Goal: Transaction & Acquisition: Purchase product/service

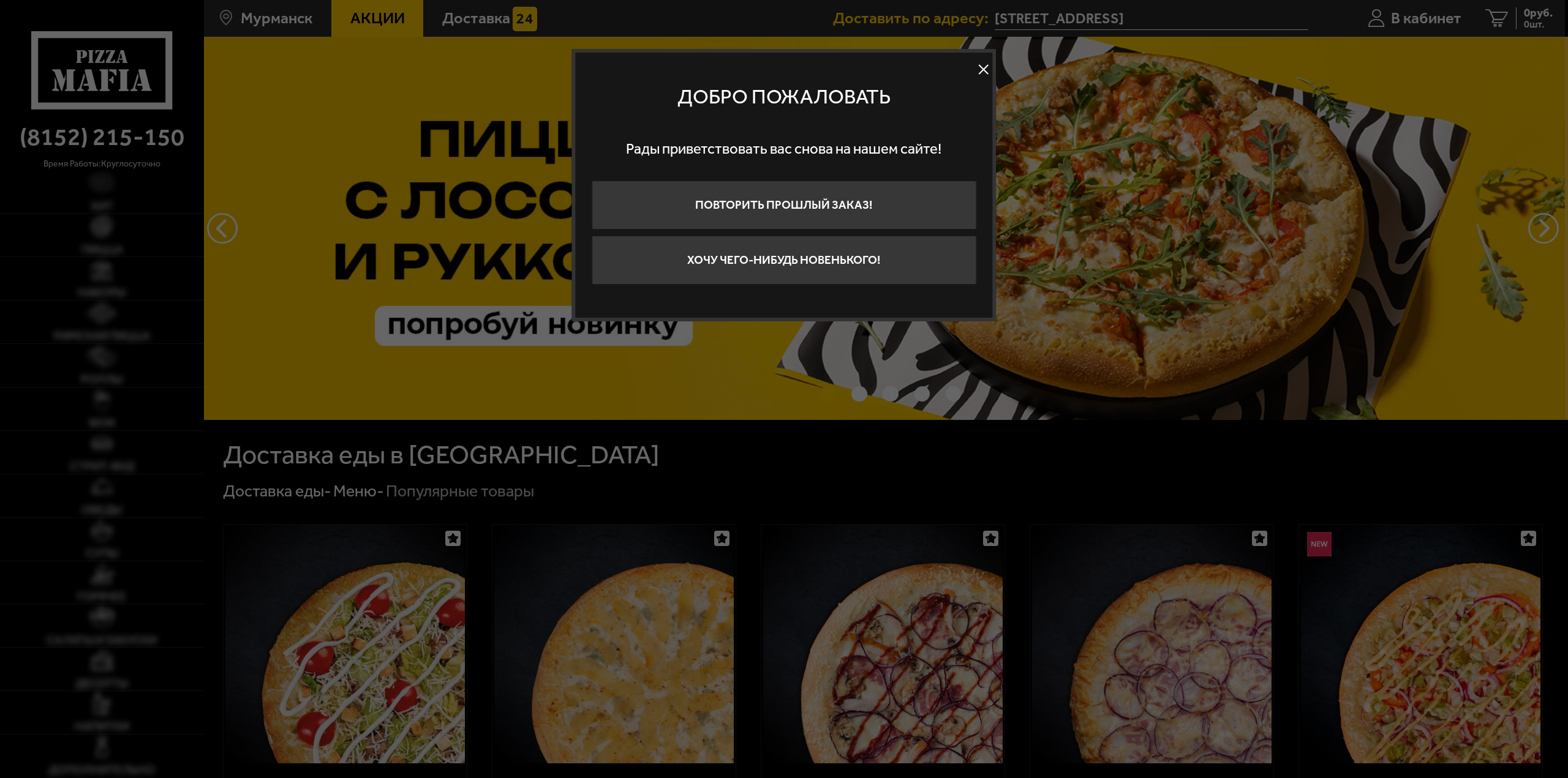
click at [981, 67] on button at bounding box center [983, 69] width 18 height 18
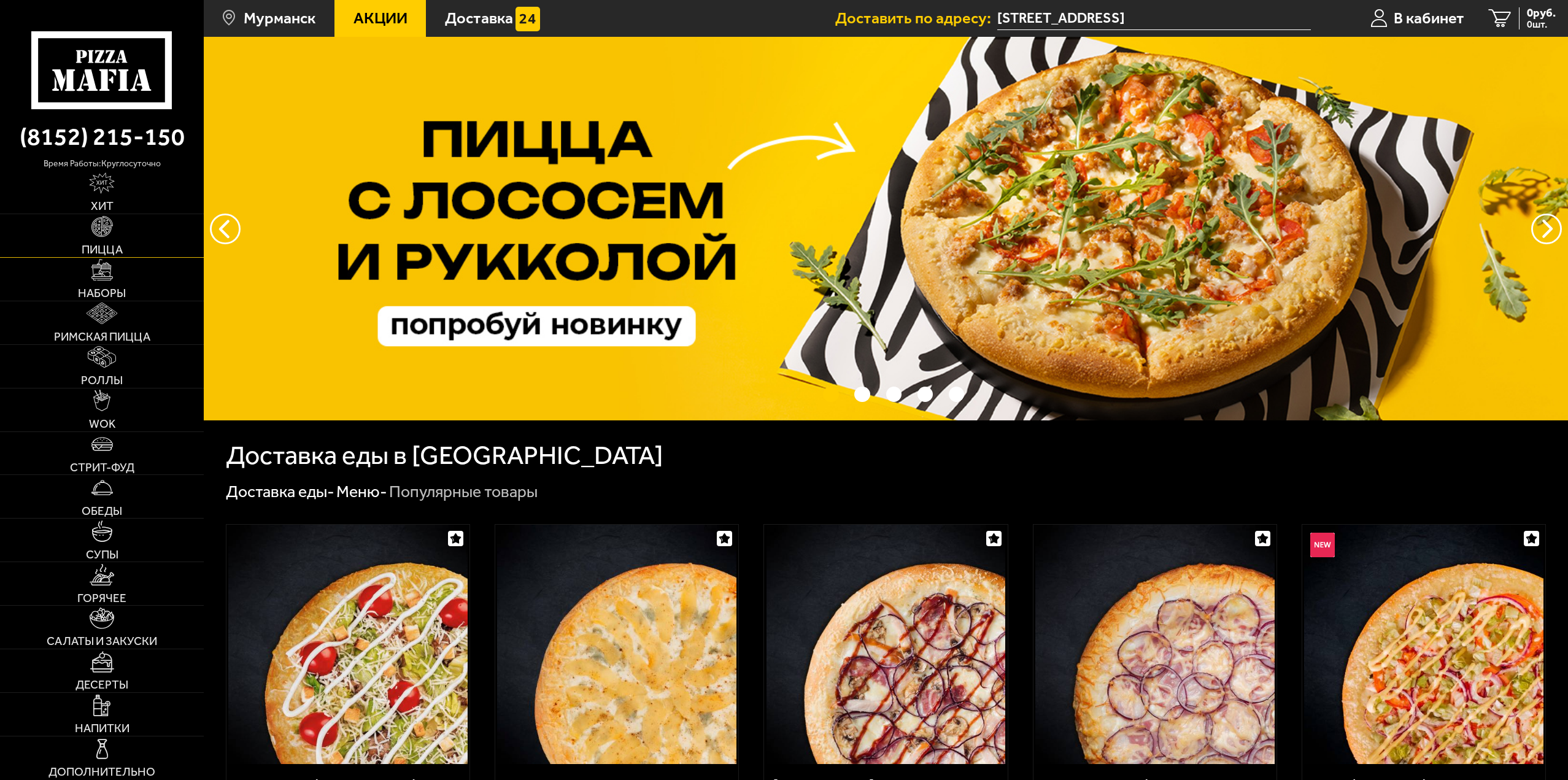
click at [102, 228] on img at bounding box center [103, 227] width 22 height 22
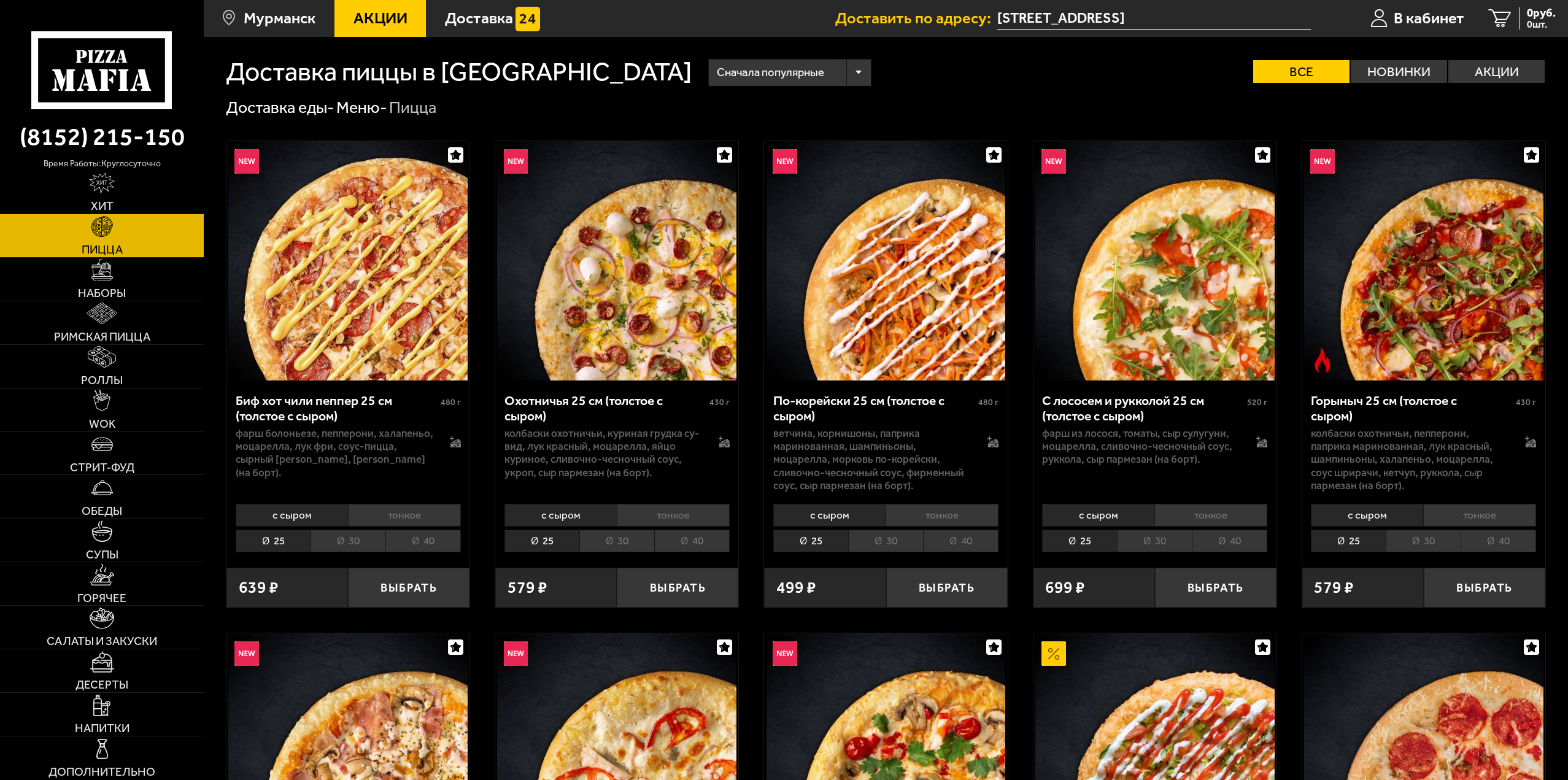
click at [709, 74] on div "Сначала популярные" at bounding box center [789, 73] width 162 height 26
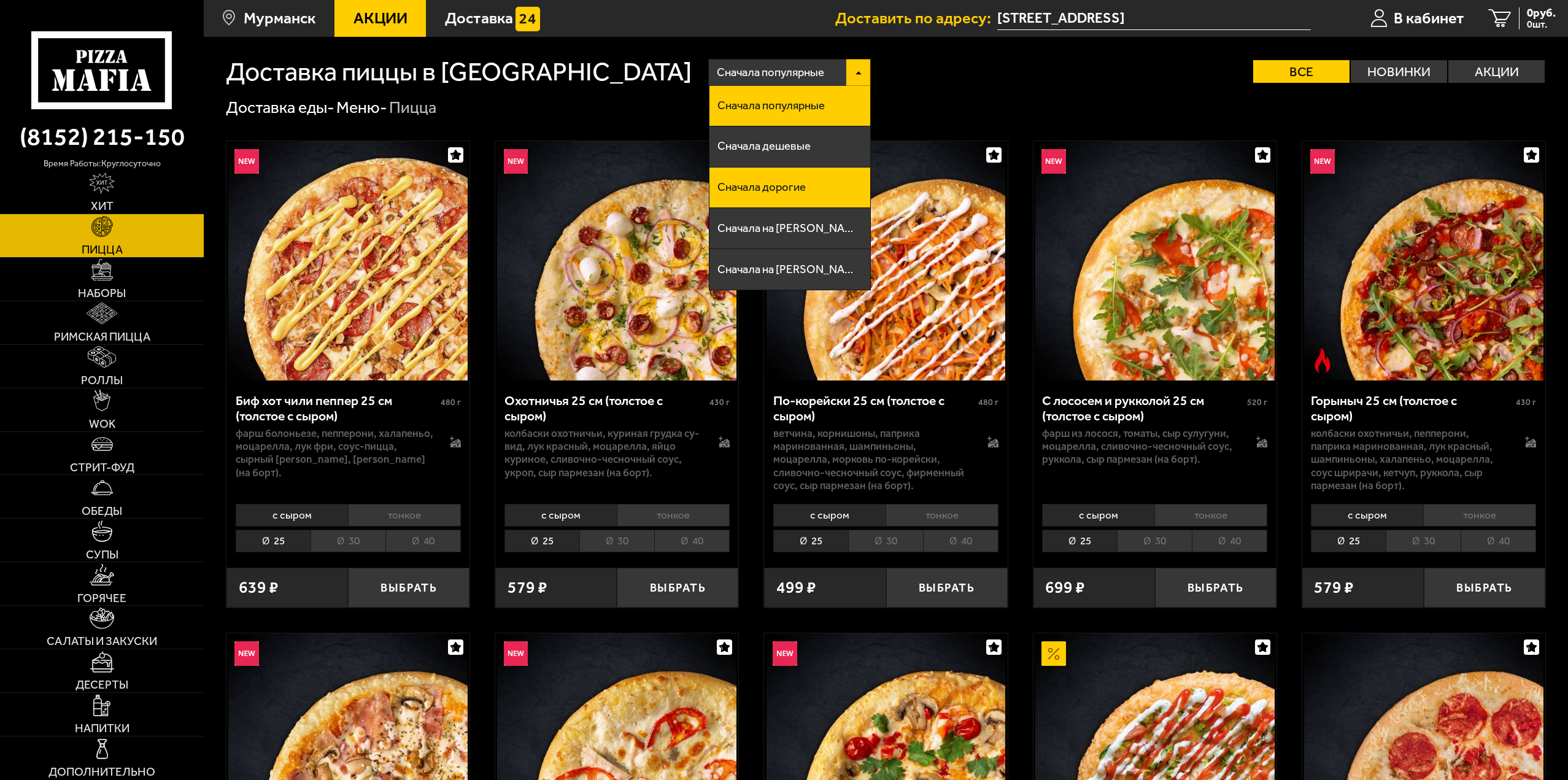
click at [717, 191] on span "Сначала дорогие" at bounding box center [762, 187] width 88 height 12
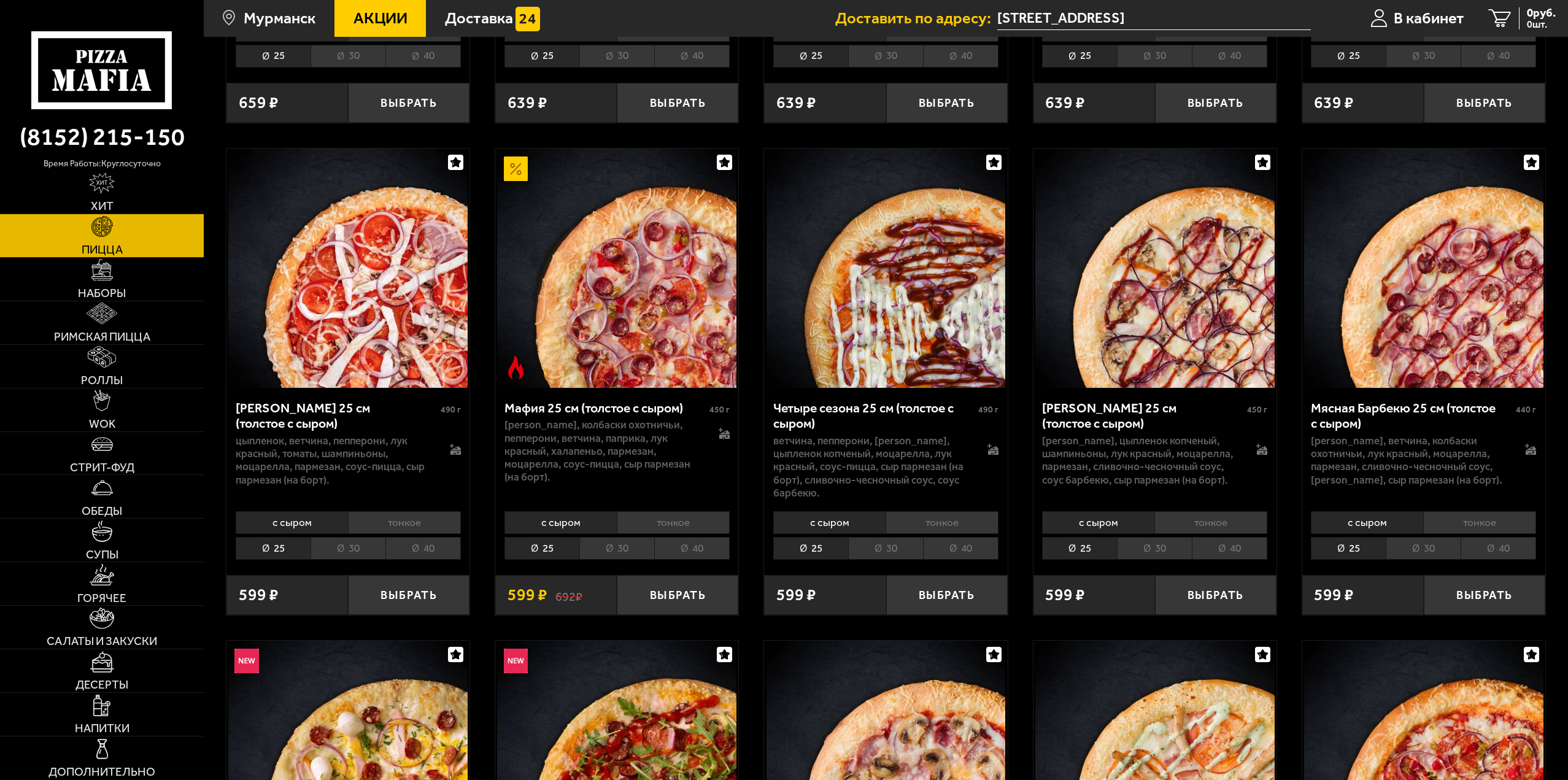
scroll to position [982, 0]
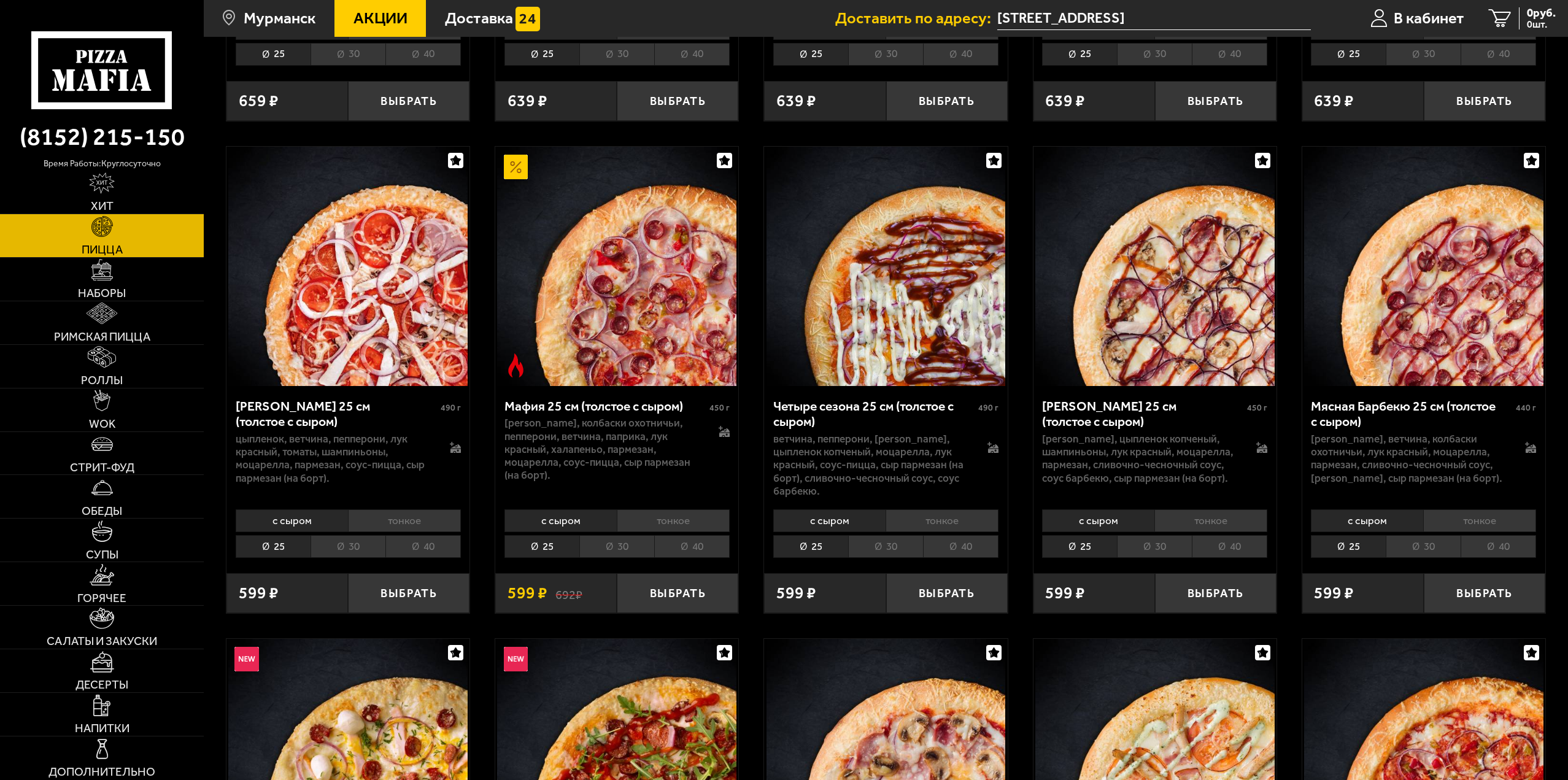
click at [414, 553] on li "40" at bounding box center [423, 546] width 75 height 22
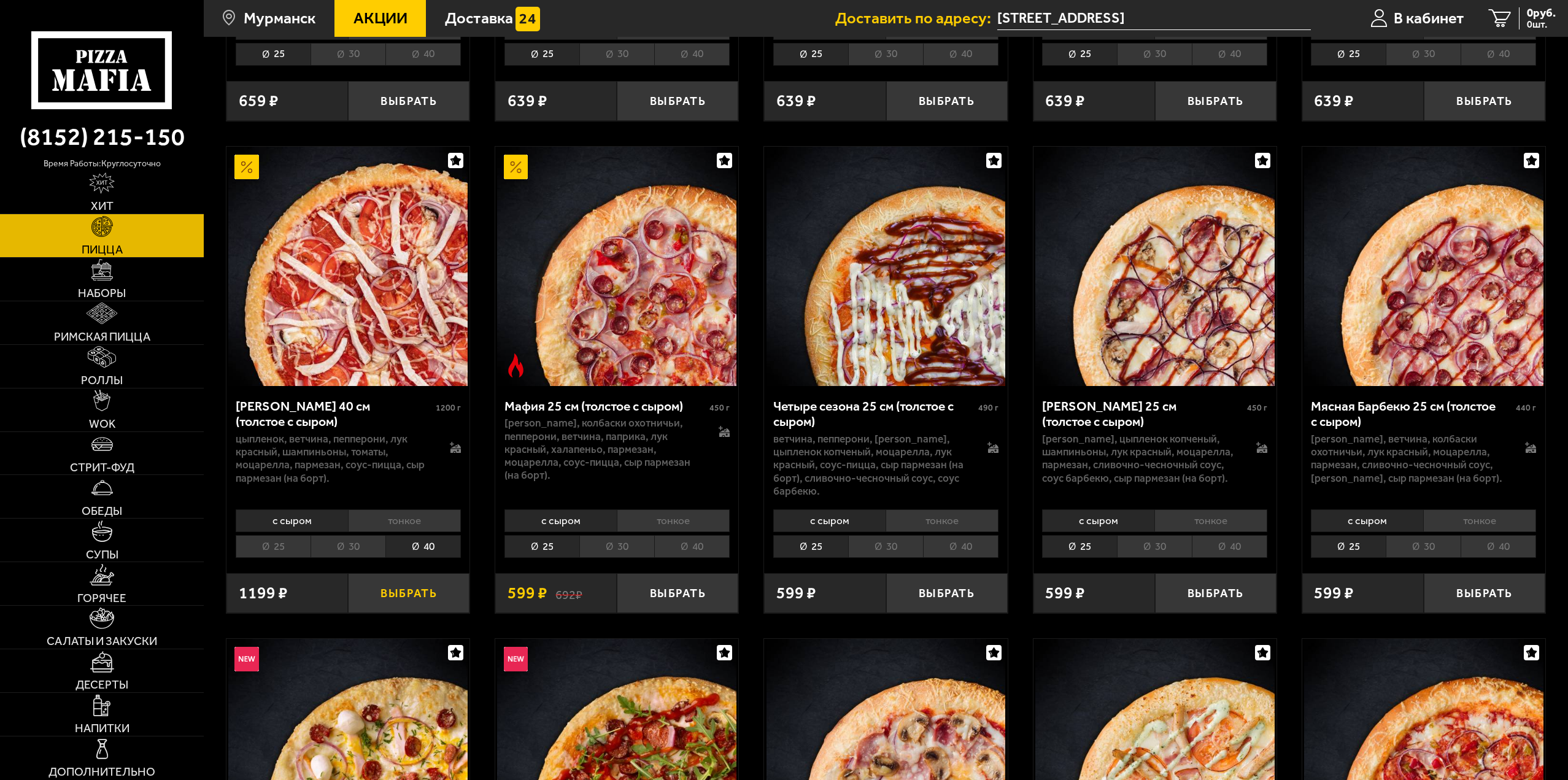
click at [415, 595] on button "Выбрать" at bounding box center [408, 593] width 122 height 40
click at [1510, 20] on span "1 шт." at bounding box center [1533, 24] width 48 height 10
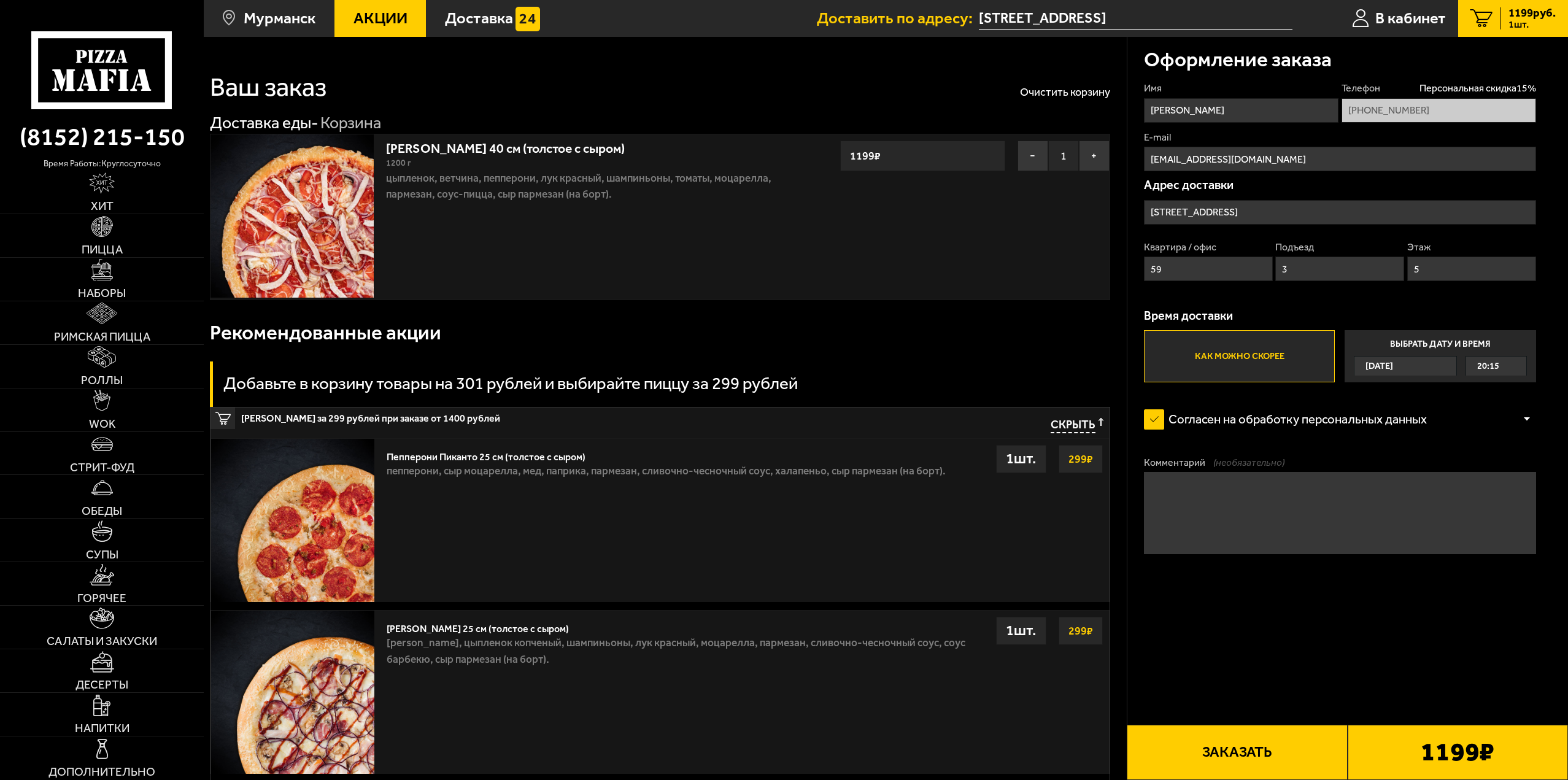
click at [1295, 761] on button "Заказать" at bounding box center [1237, 752] width 220 height 55
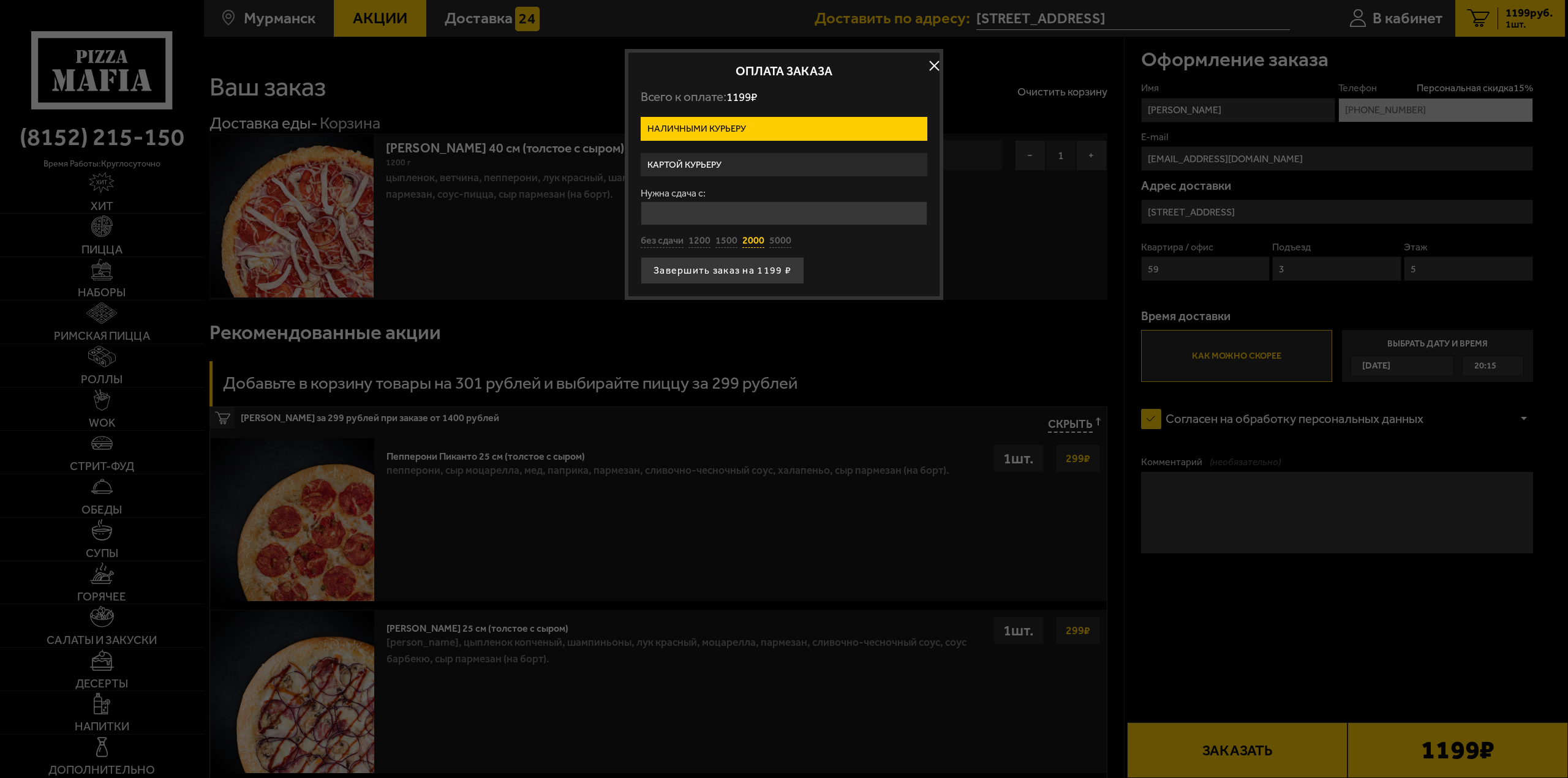
click at [746, 244] on button "2000" at bounding box center [753, 241] width 22 height 14
type input "2000"
click at [741, 266] on button "Завершить заказ на 1199 ₽" at bounding box center [722, 270] width 163 height 27
